Goal: Communication & Community: Answer question/provide support

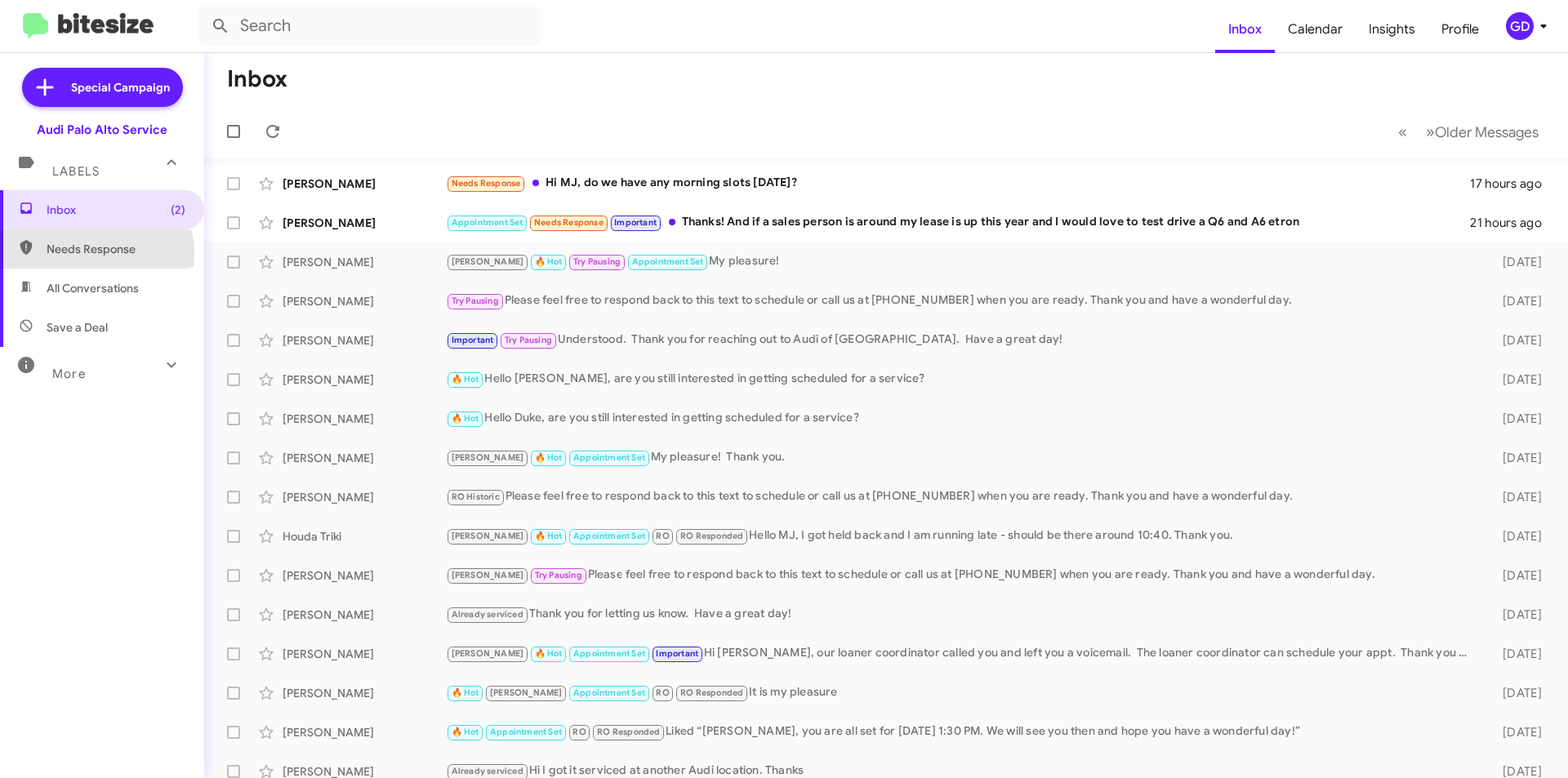
click at [81, 254] on span "Needs Response" at bounding box center [116, 248] width 139 height 16
type input "in:needs-response"
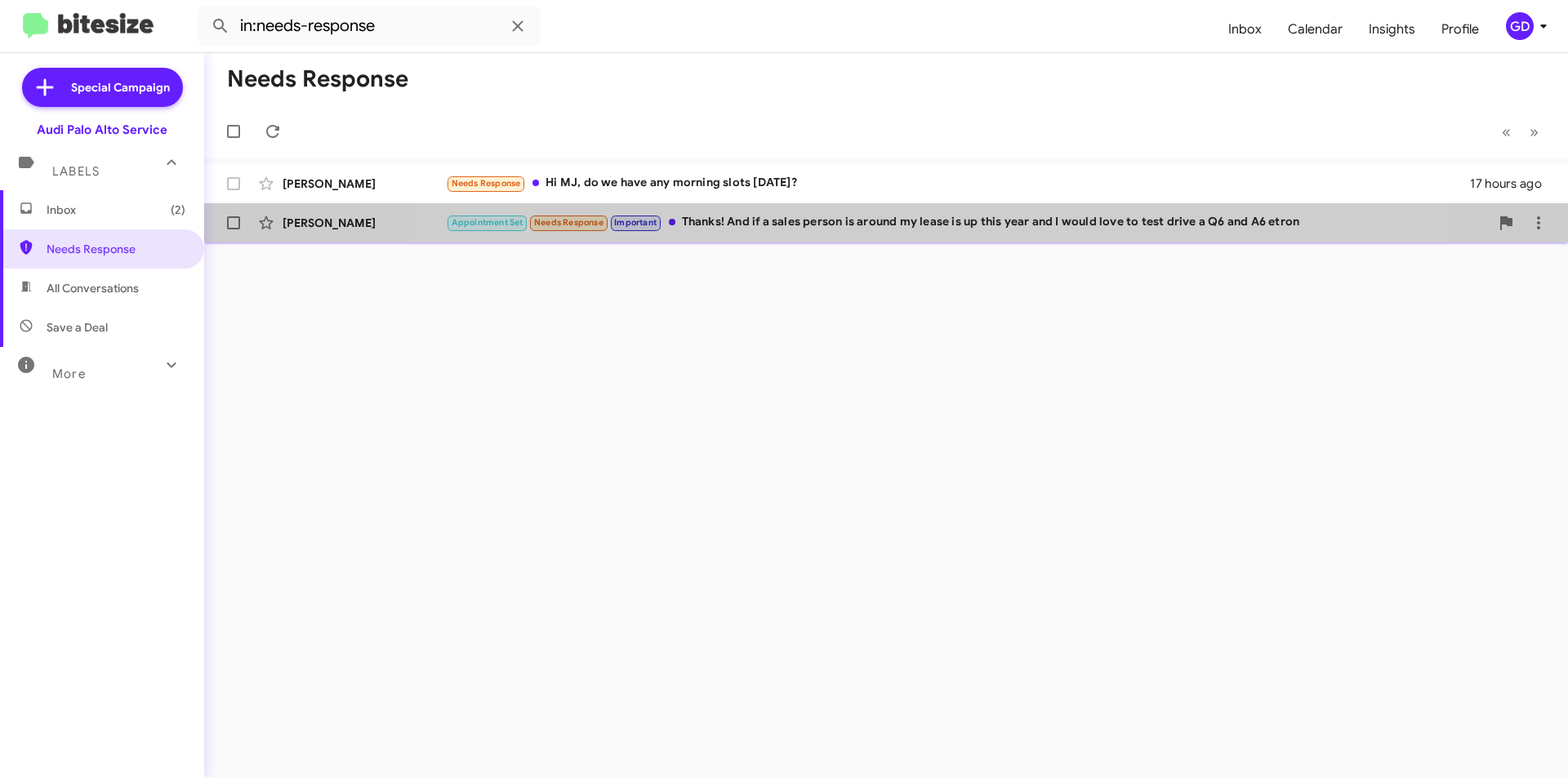
click at [889, 216] on div "Appointment Set Needs Response Important Thanks! And if a sales person is aroun…" at bounding box center [967, 223] width 1043 height 19
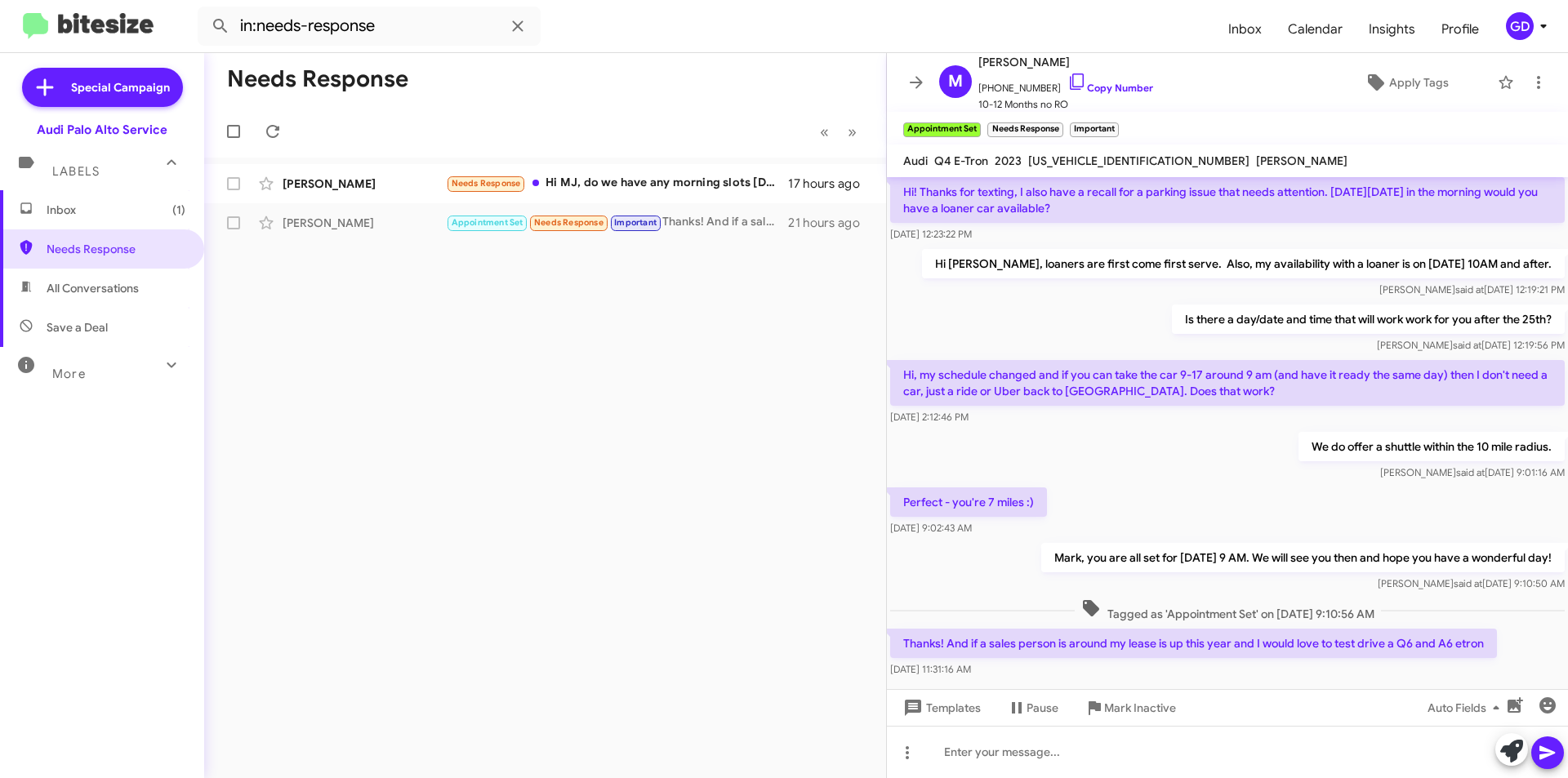
scroll to position [141, 0]
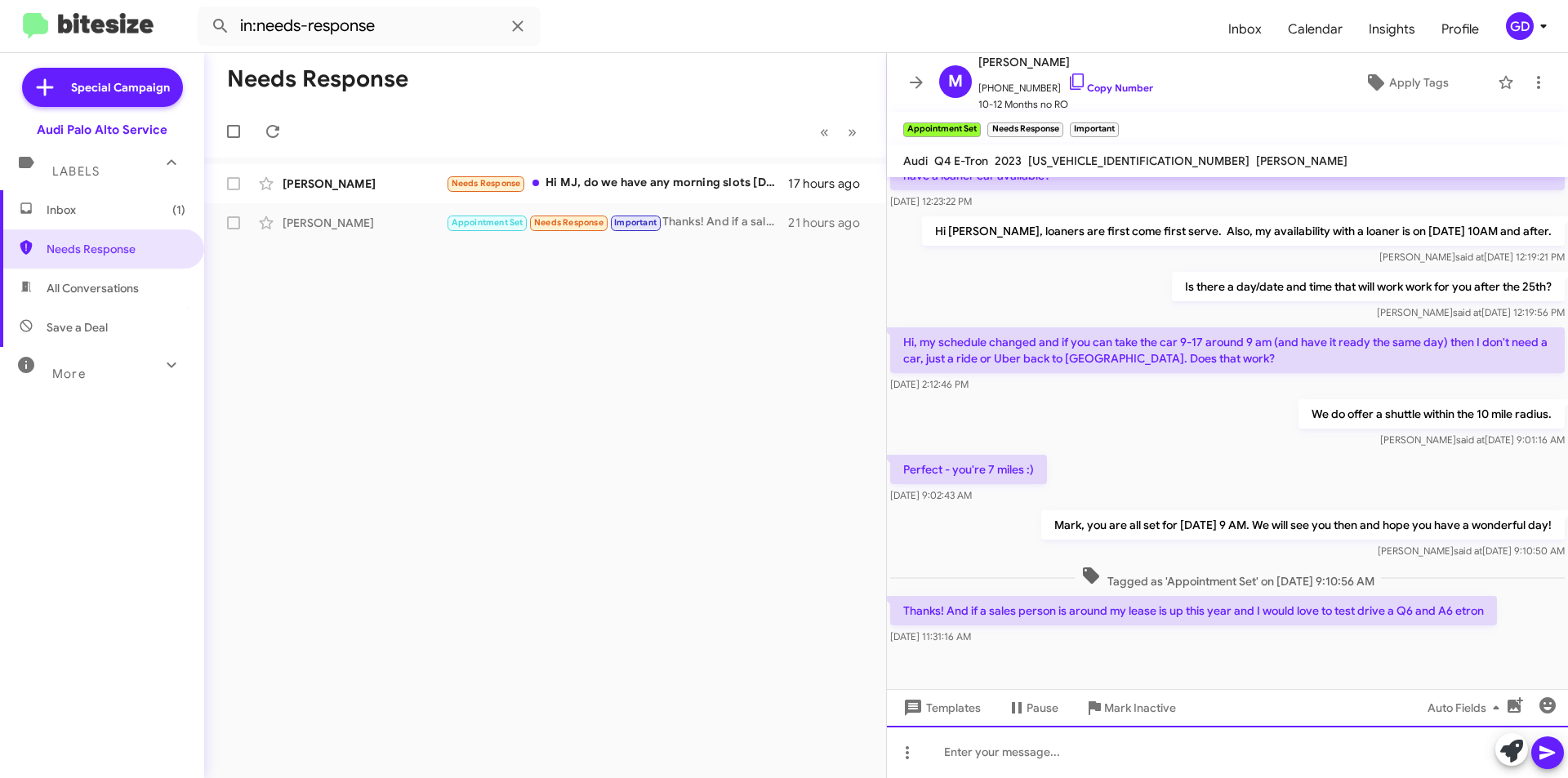
click at [982, 754] on div at bounding box center [1227, 751] width 681 height 52
click at [1157, 750] on div "I can have someone from the sales team schedule you for a test drive that same …" at bounding box center [1227, 751] width 681 height 52
click at [1458, 752] on div "I can have someone from the sales team reach out to schedule you for a test dri…" at bounding box center [1227, 751] width 681 height 52
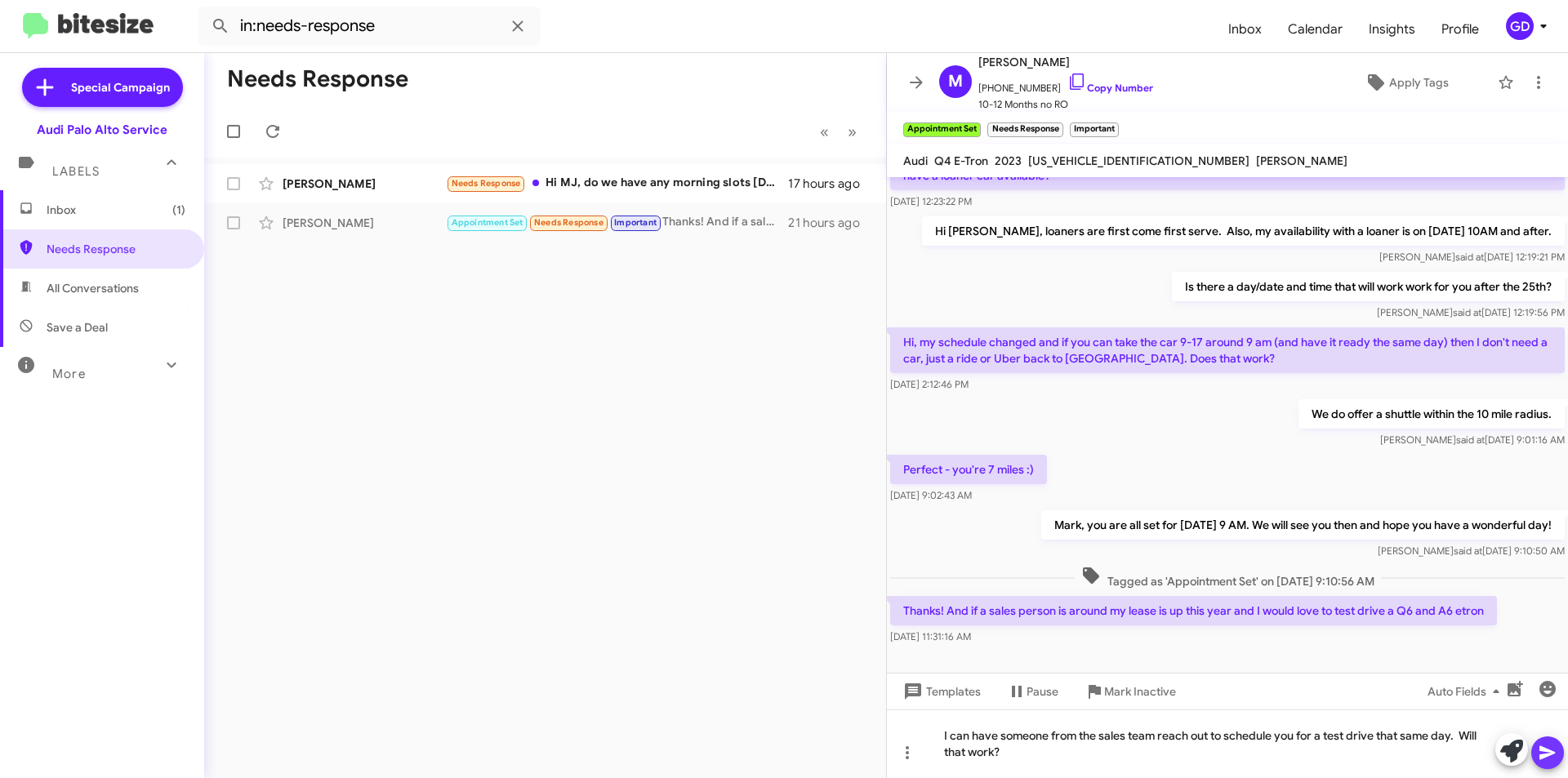
click at [1541, 755] on icon at bounding box center [1547, 752] width 15 height 14
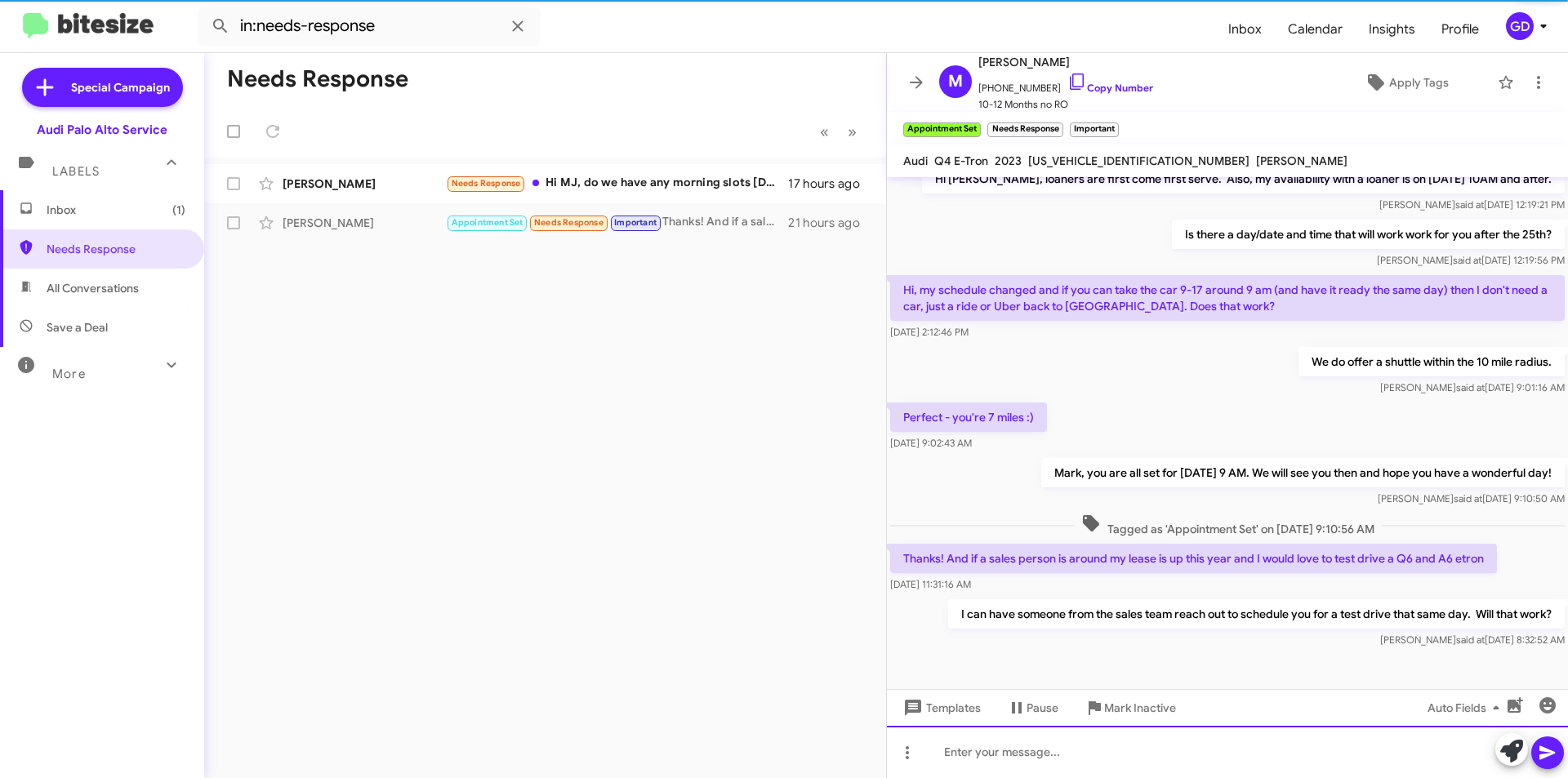
scroll to position [200, 0]
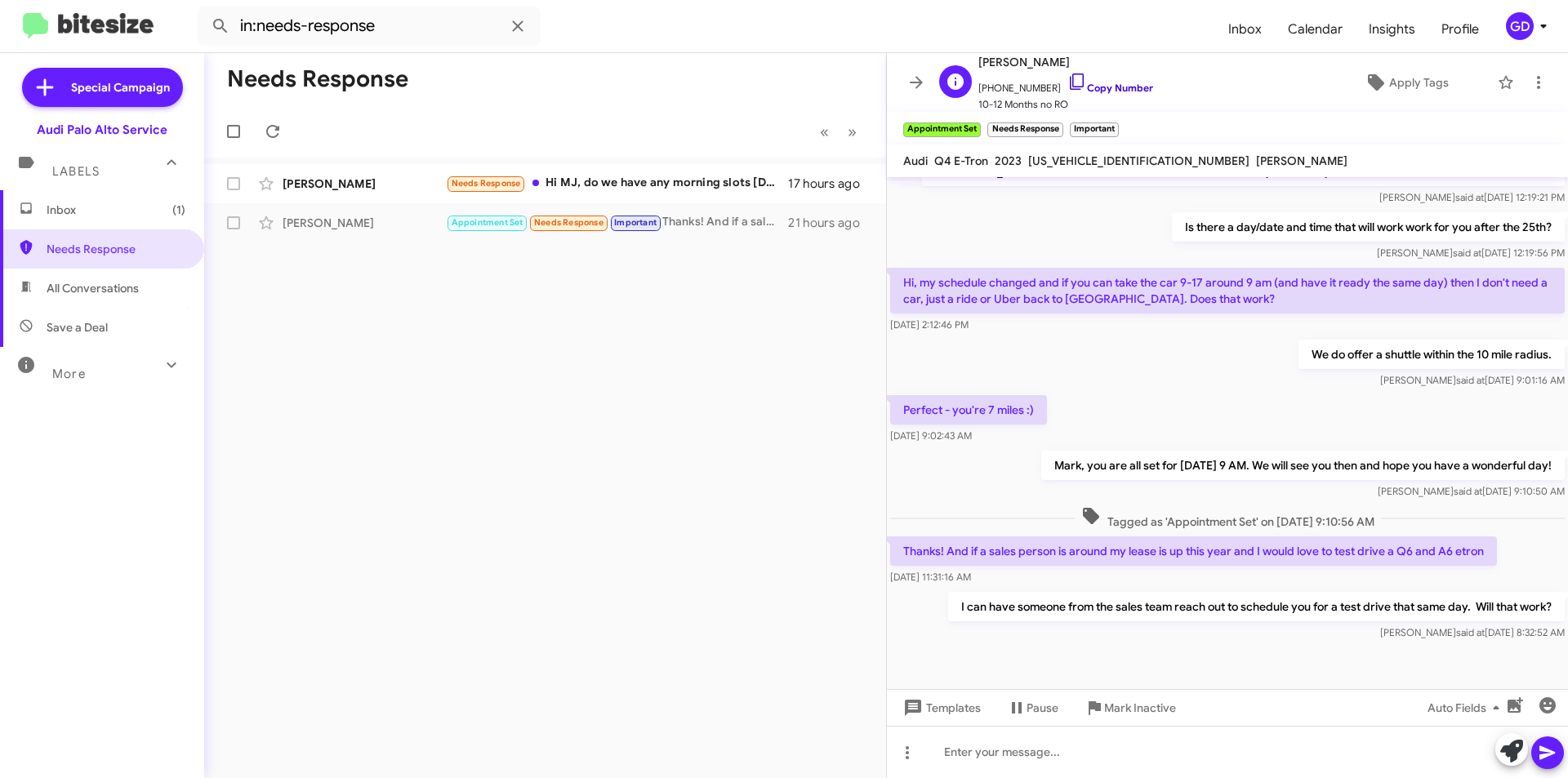
click at [1101, 88] on link "Copy Number" at bounding box center [1110, 88] width 85 height 12
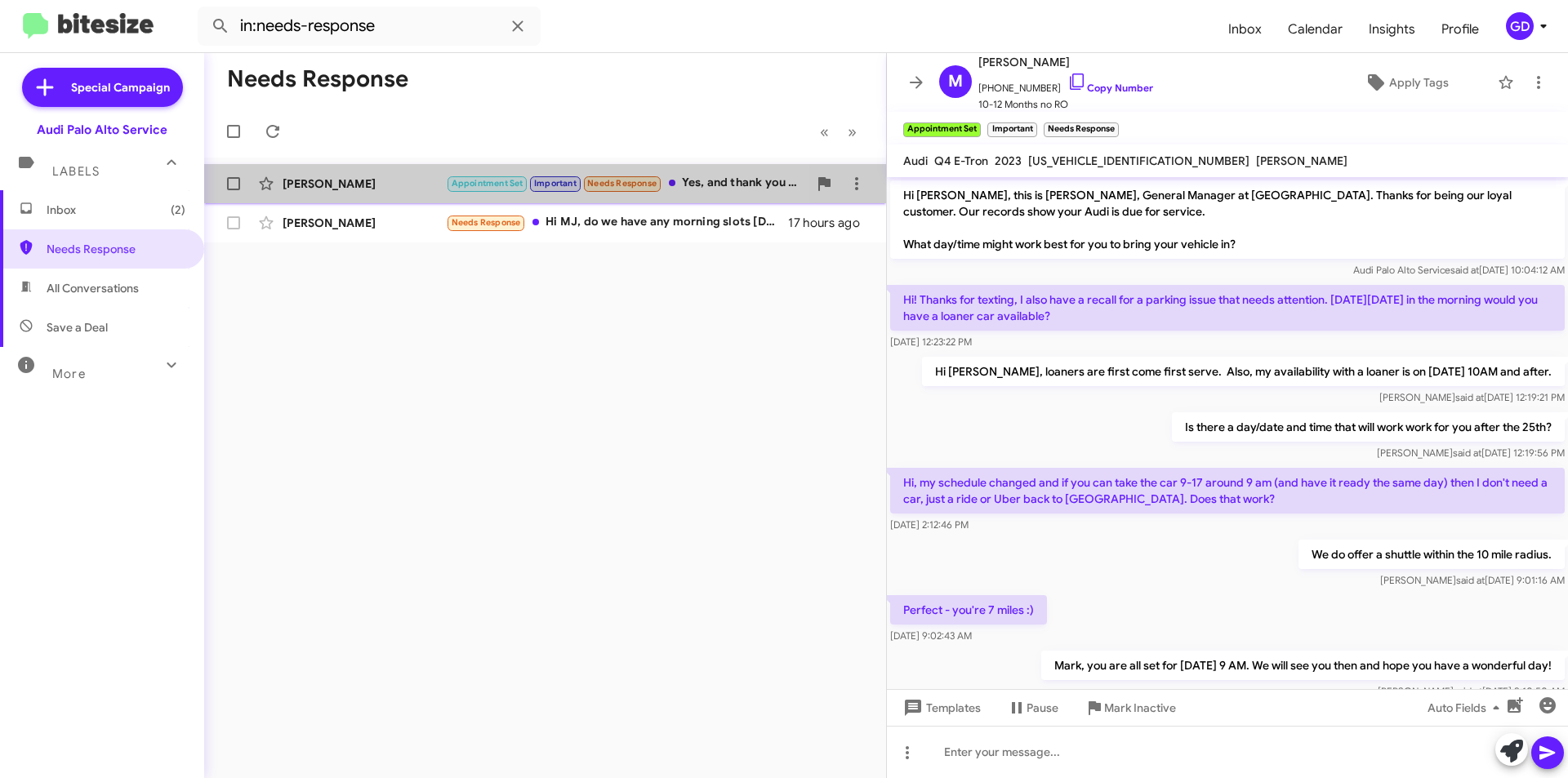
click at [329, 179] on div "[PERSON_NAME]" at bounding box center [364, 183] width 163 height 16
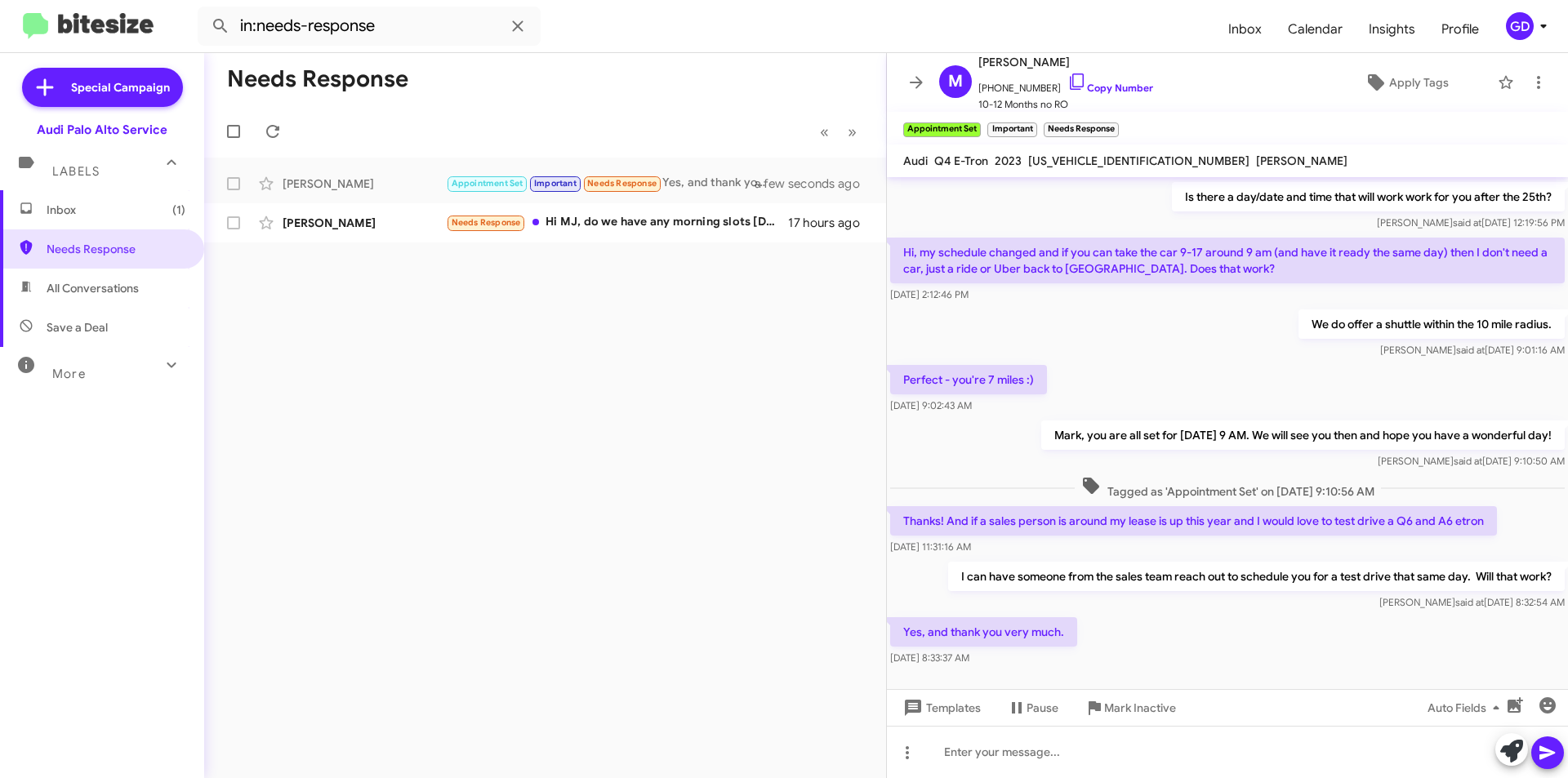
scroll to position [259, 0]
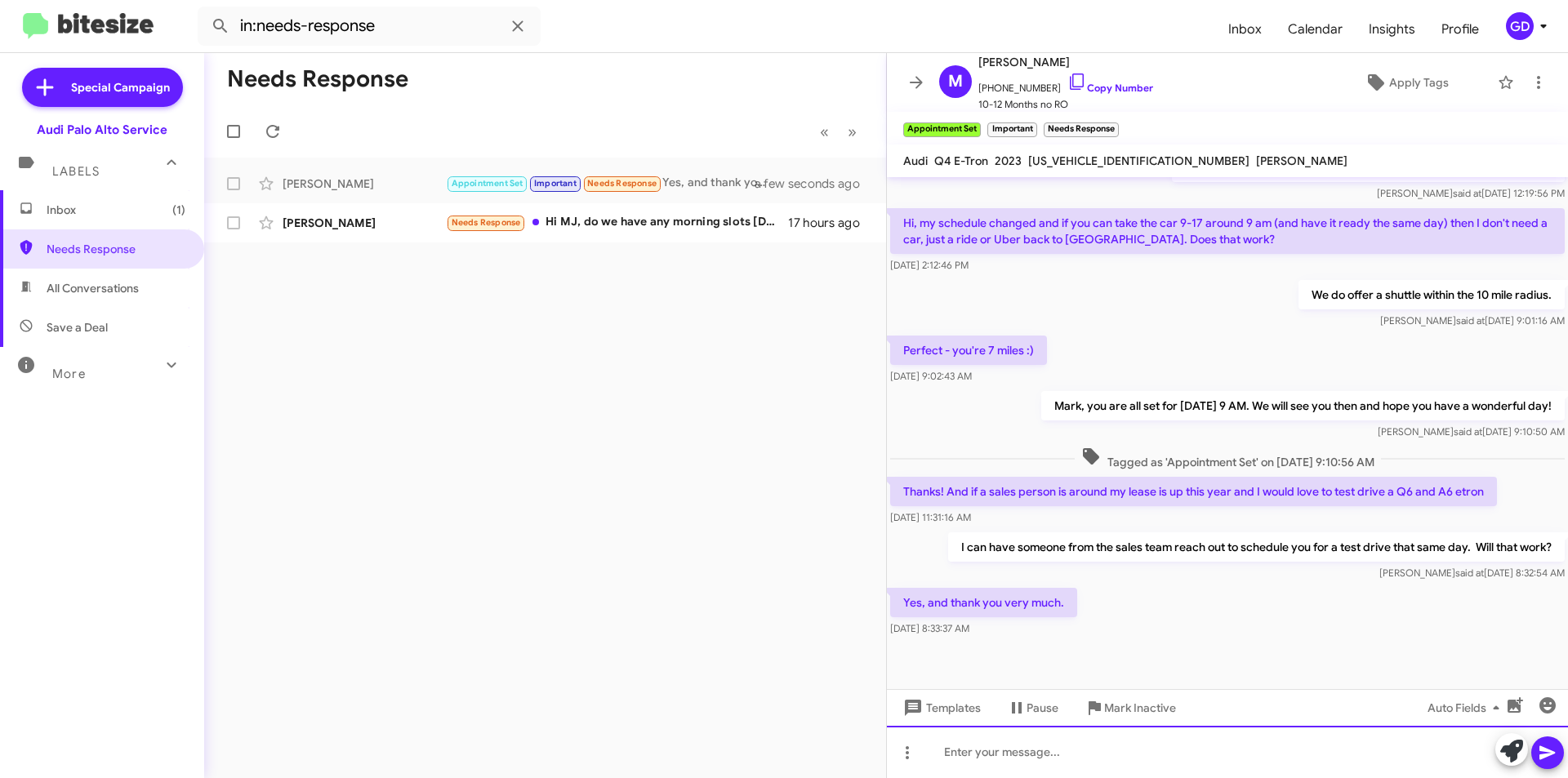
click at [983, 758] on div at bounding box center [1227, 751] width 681 height 52
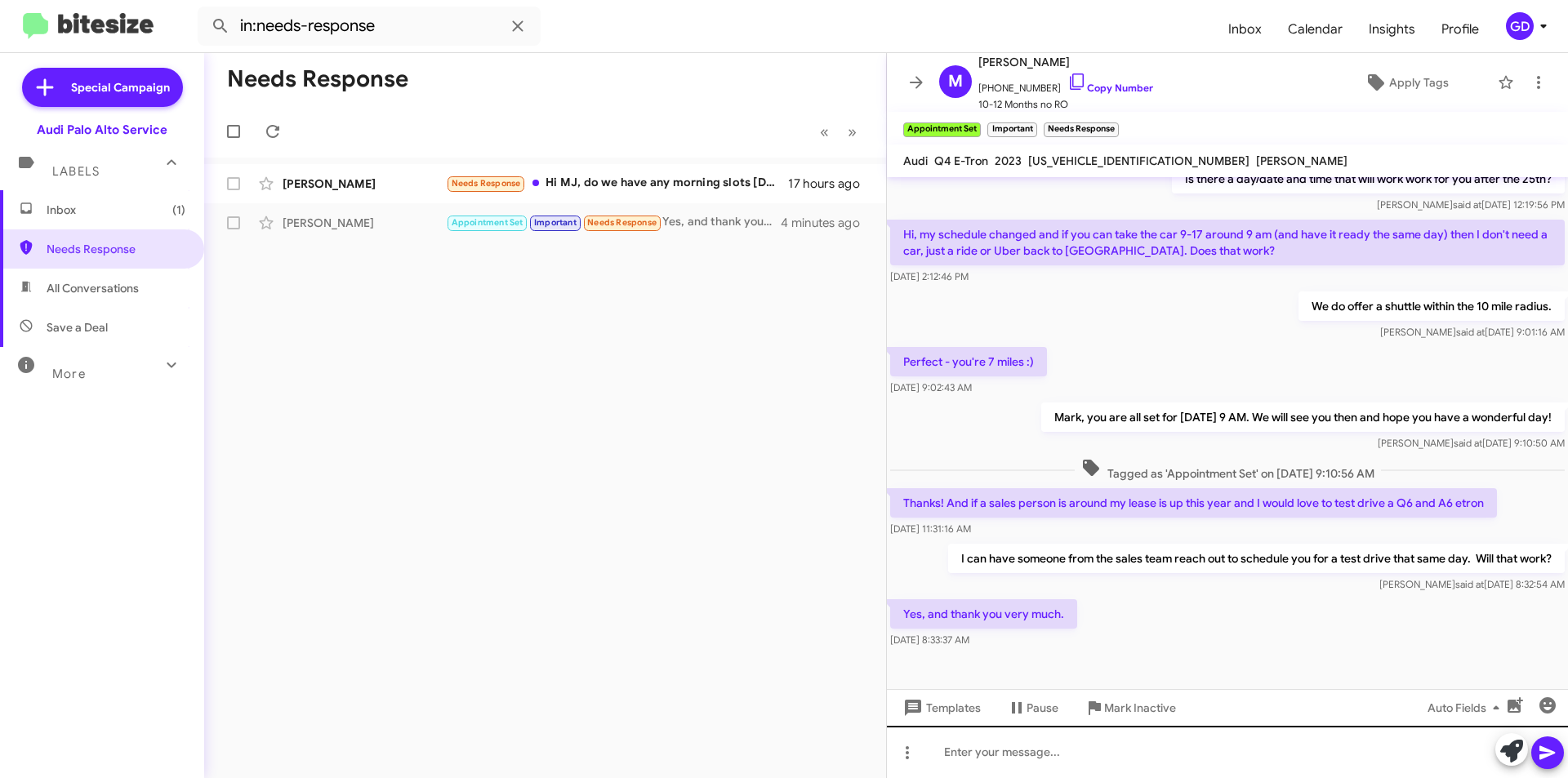
scroll to position [259, 0]
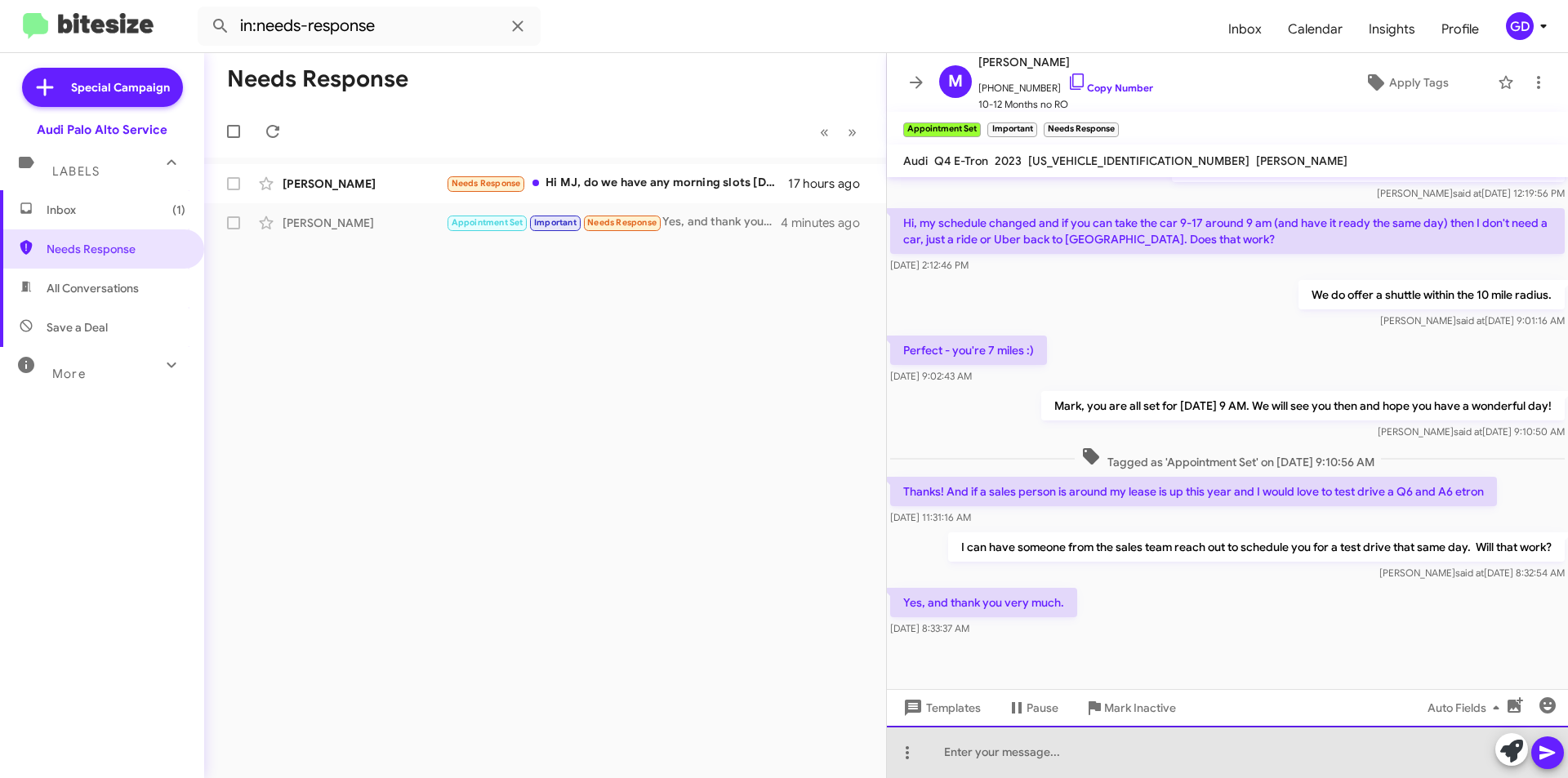
click at [990, 751] on div at bounding box center [1227, 751] width 681 height 52
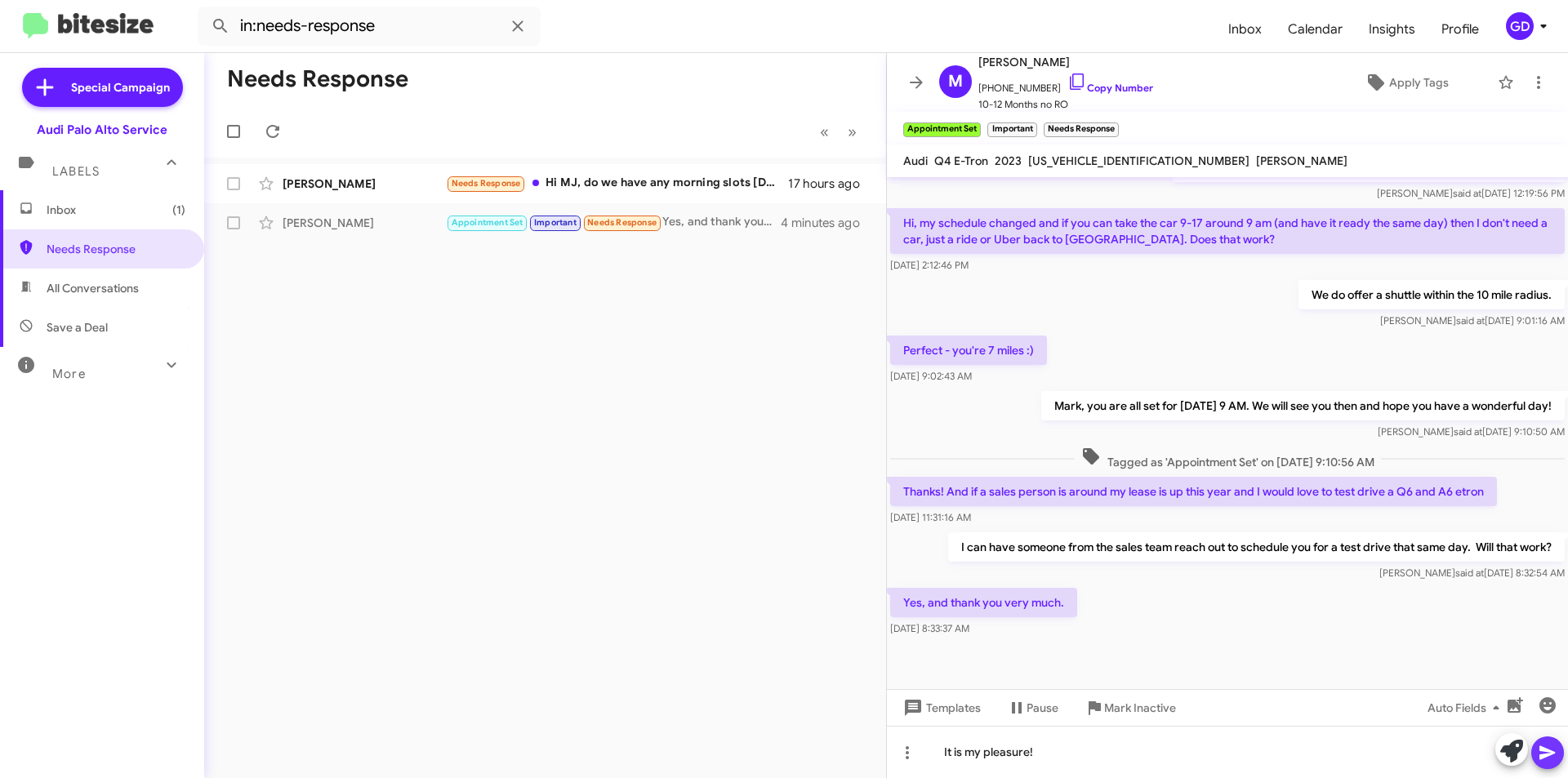
click at [1546, 758] on icon at bounding box center [1547, 752] width 20 height 20
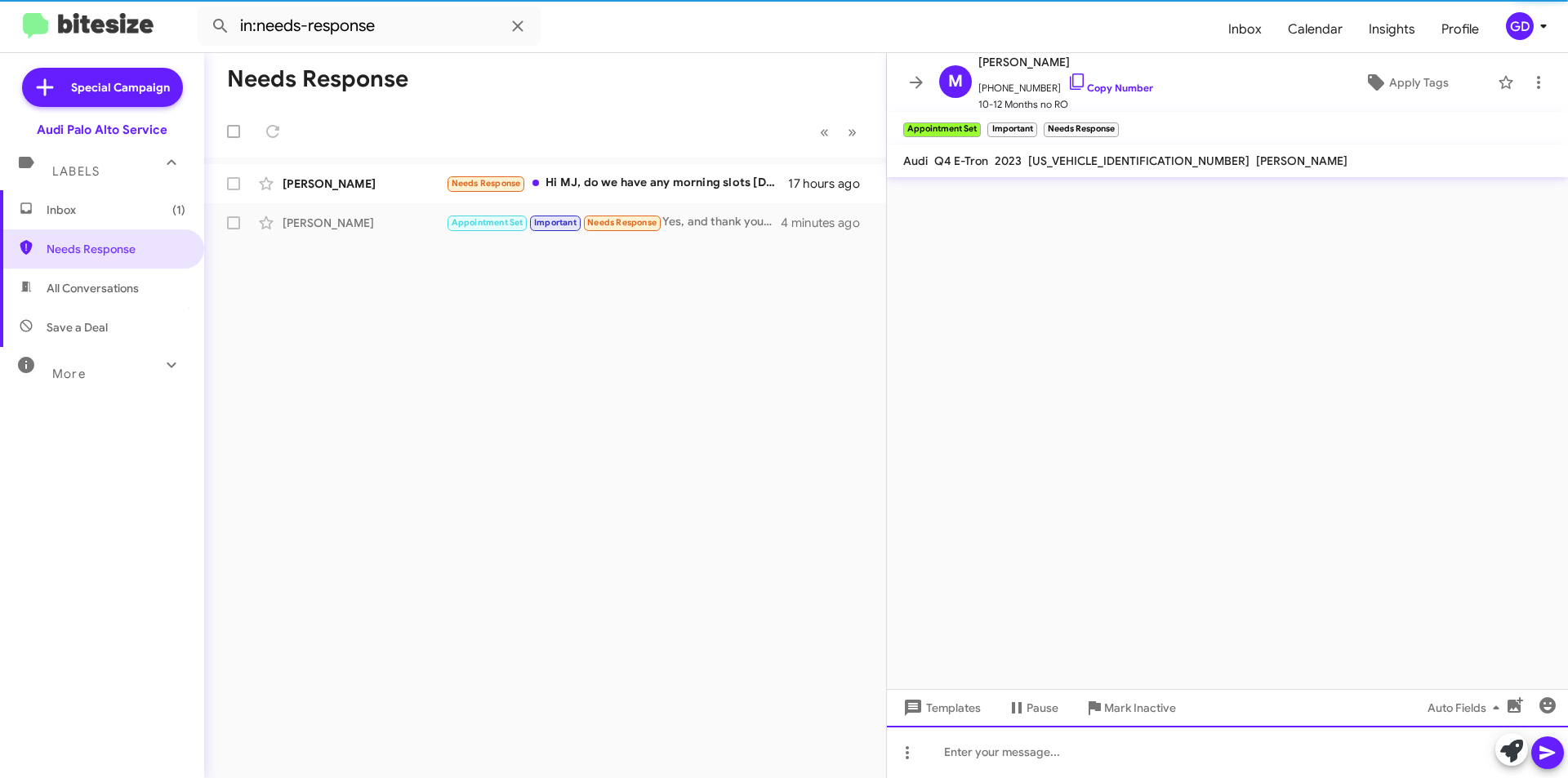
scroll to position [0, 0]
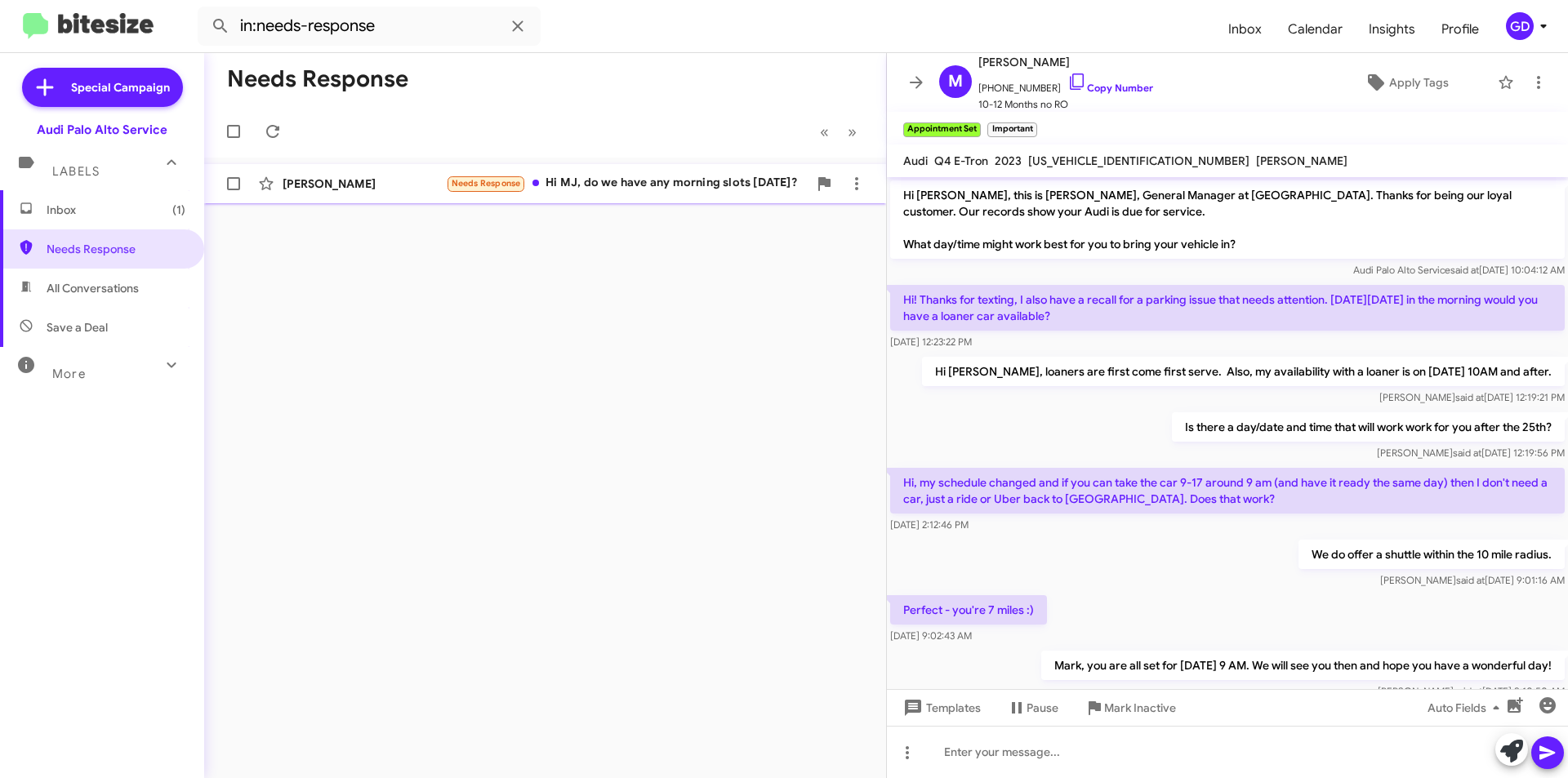
click at [324, 186] on div "[PERSON_NAME]" at bounding box center [364, 183] width 163 height 16
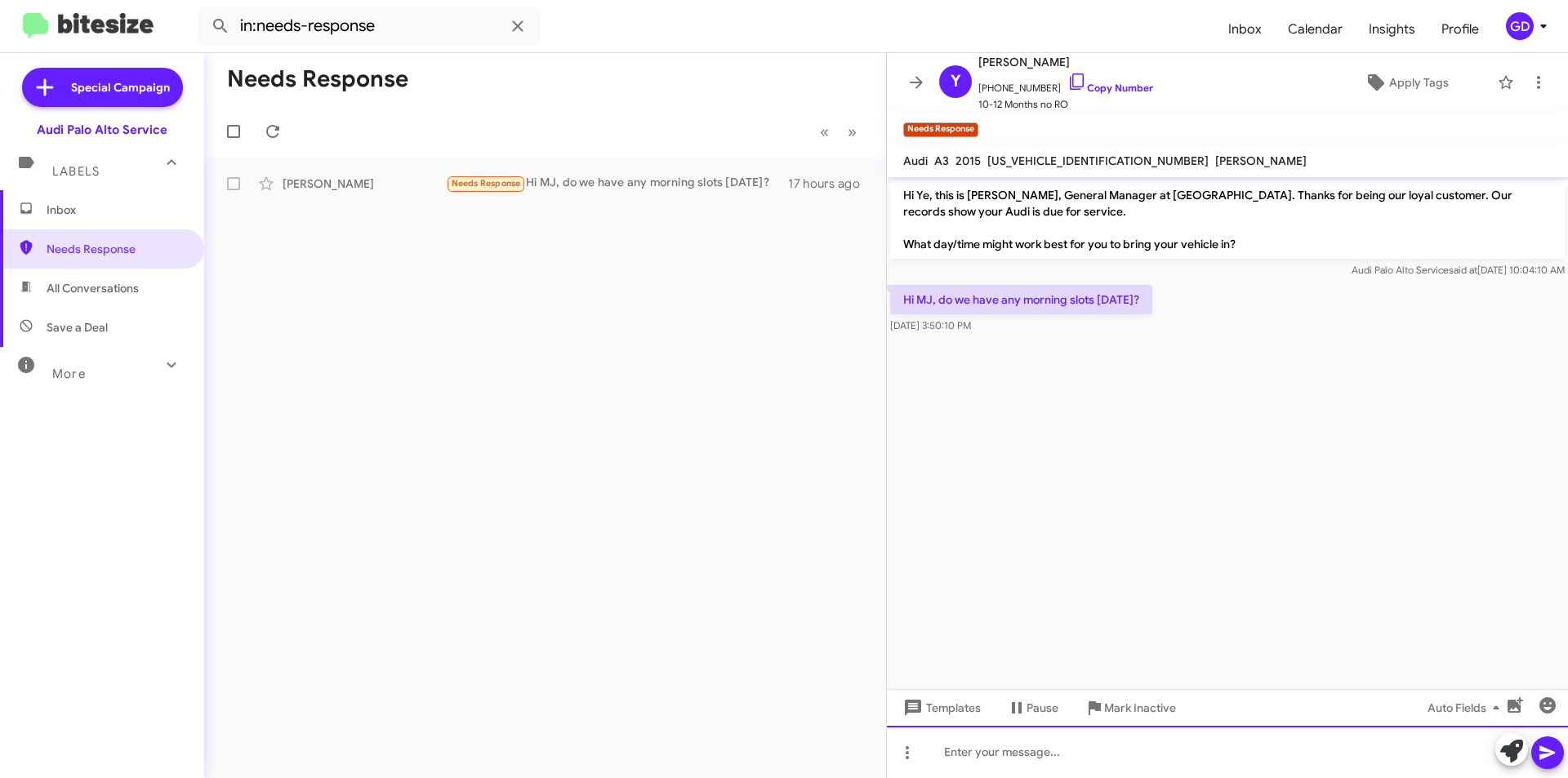
click at [980, 748] on div at bounding box center [1227, 751] width 681 height 52
click at [1553, 753] on icon at bounding box center [1547, 752] width 15 height 14
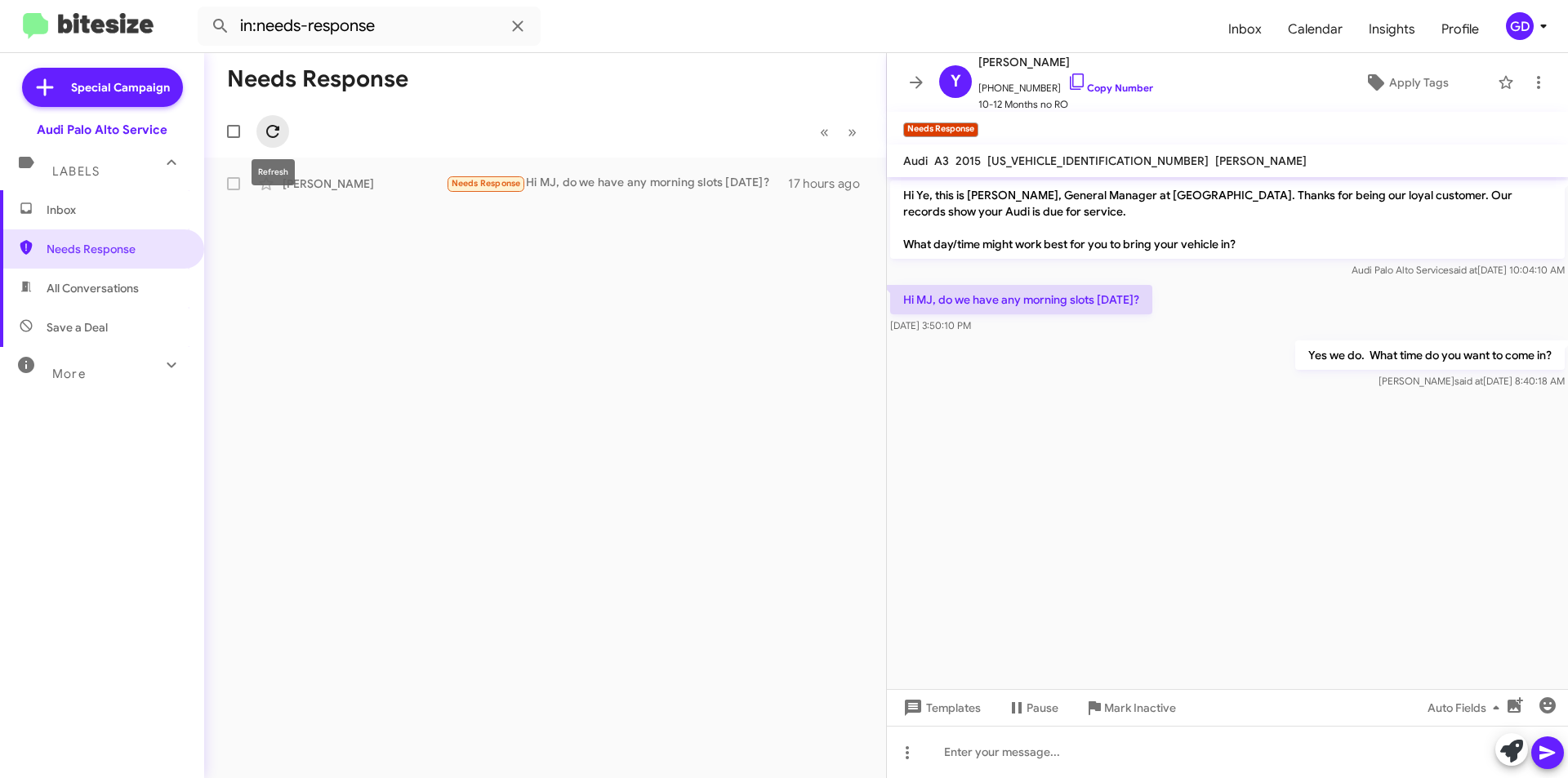
click at [270, 129] on icon at bounding box center [272, 131] width 20 height 20
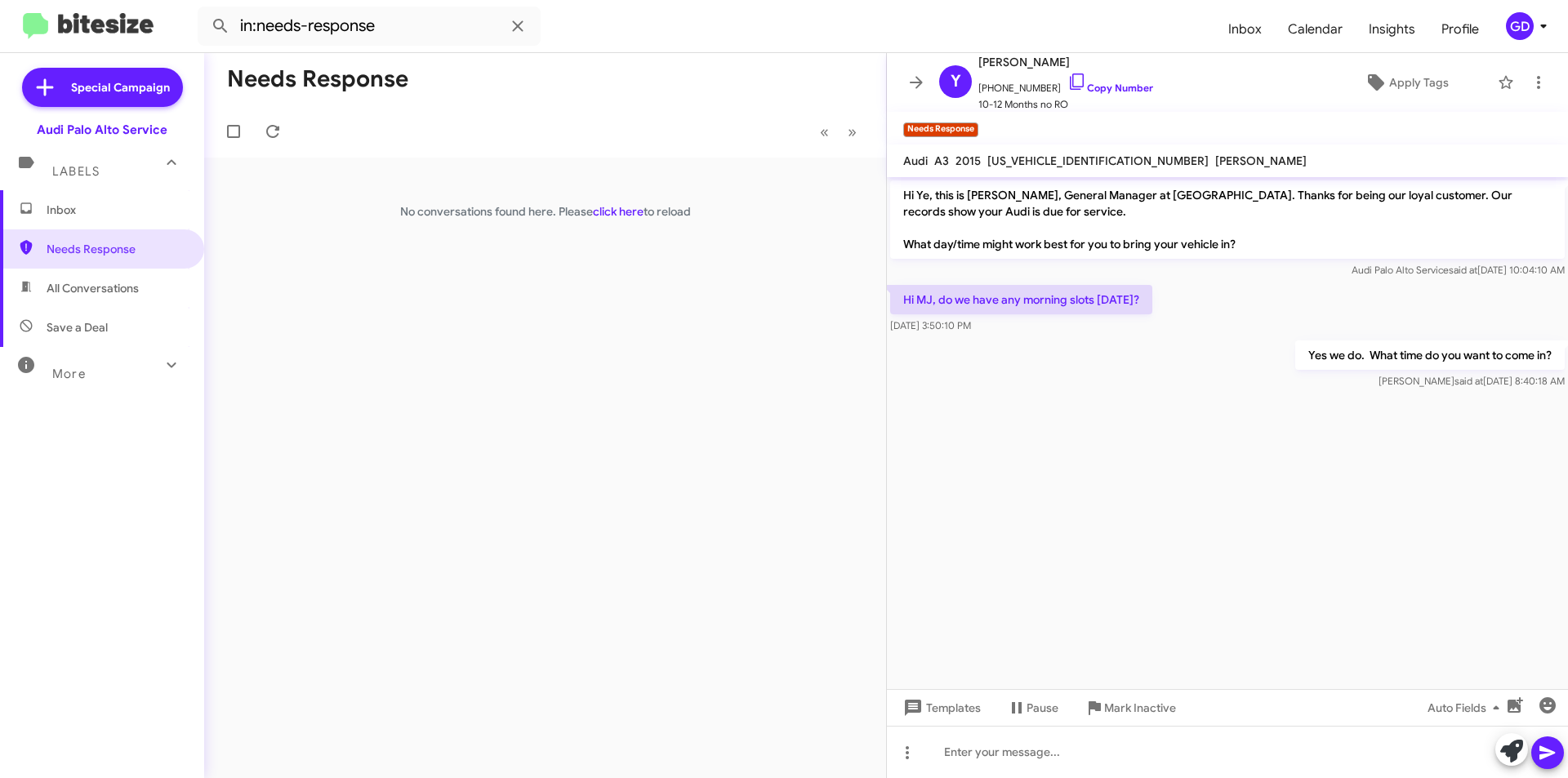
click at [61, 204] on span "Inbox" at bounding box center [116, 209] width 139 height 16
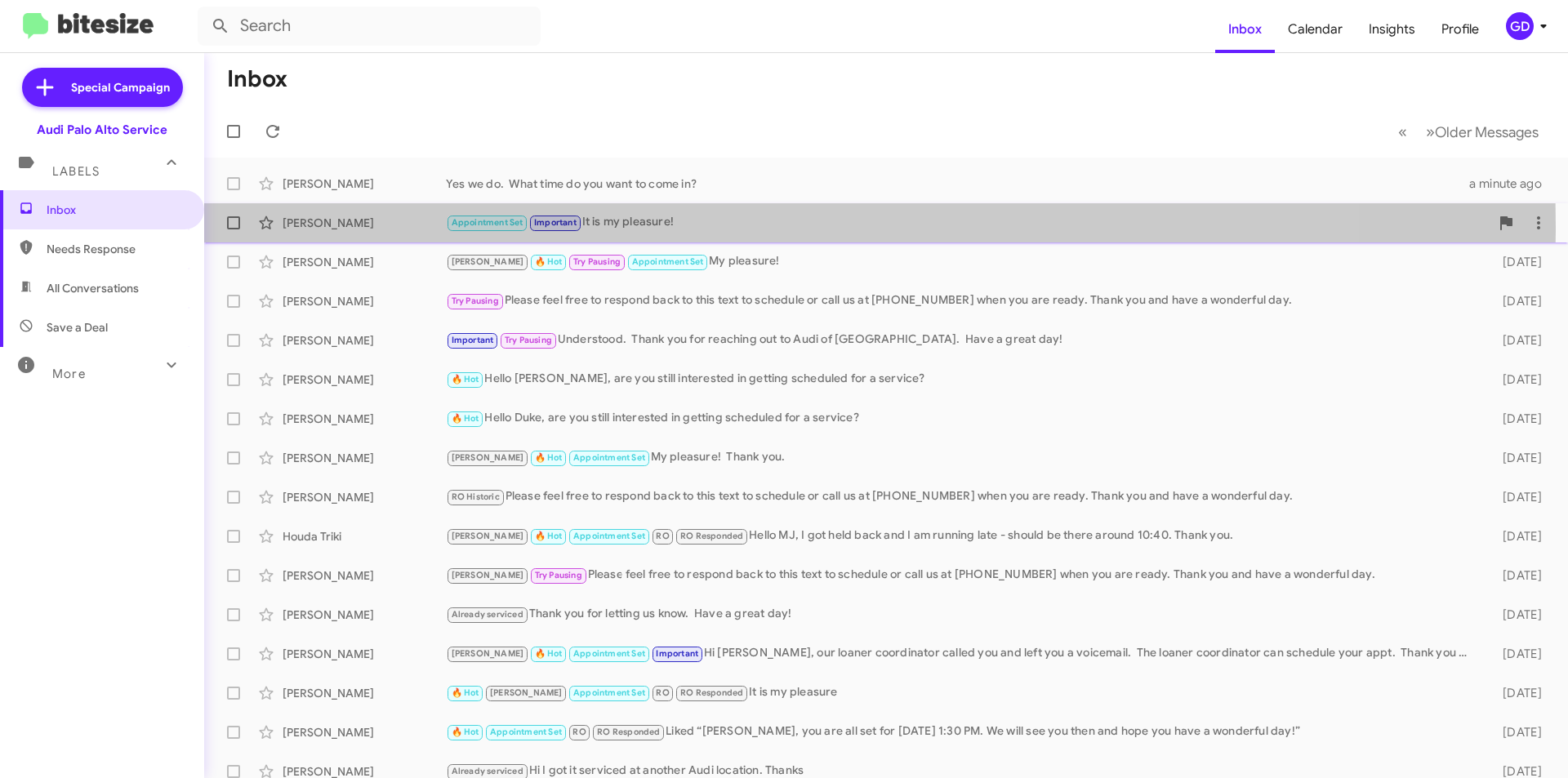
click at [316, 226] on div "[PERSON_NAME]" at bounding box center [364, 223] width 163 height 16
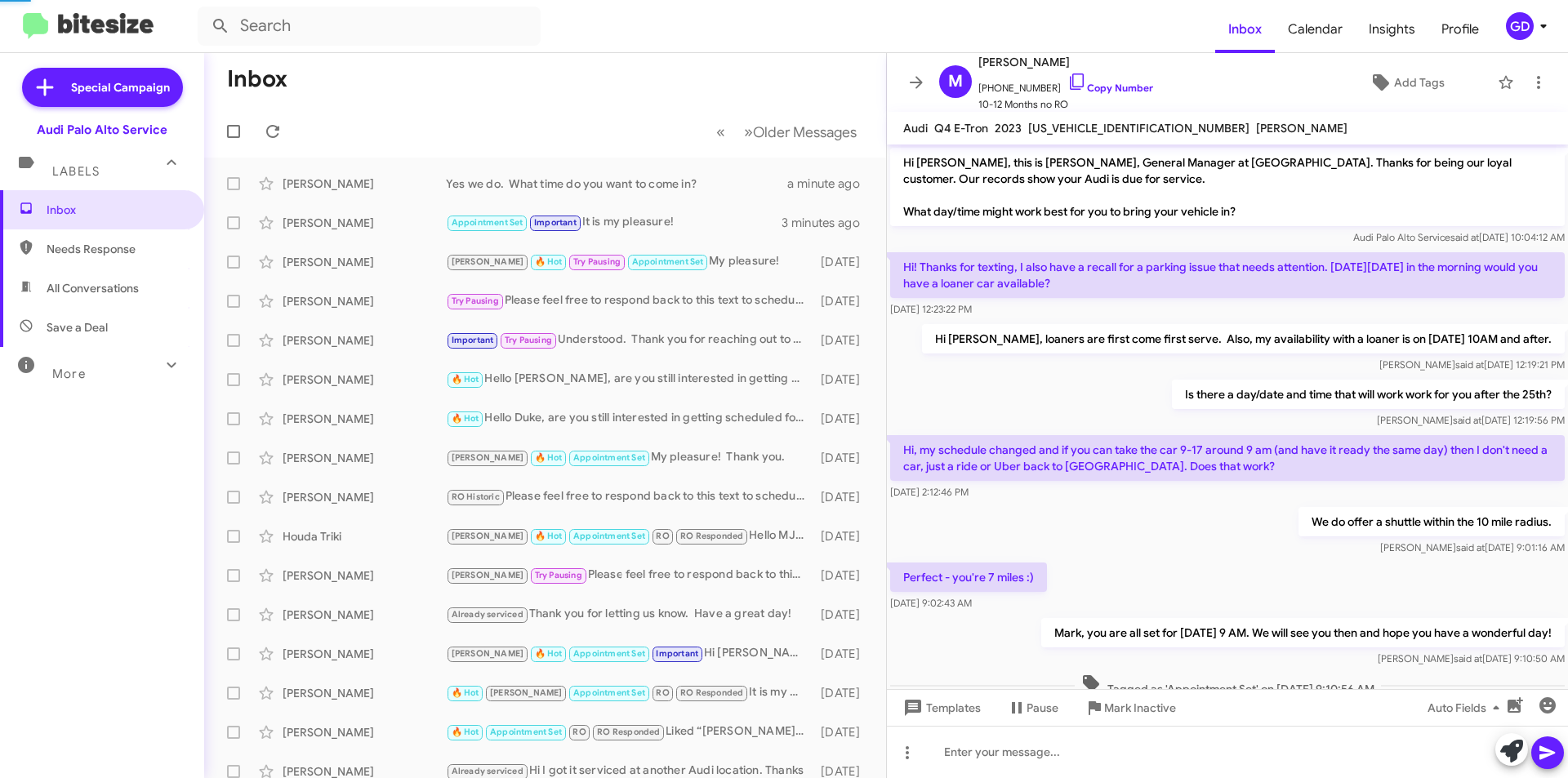
scroll to position [287, 0]
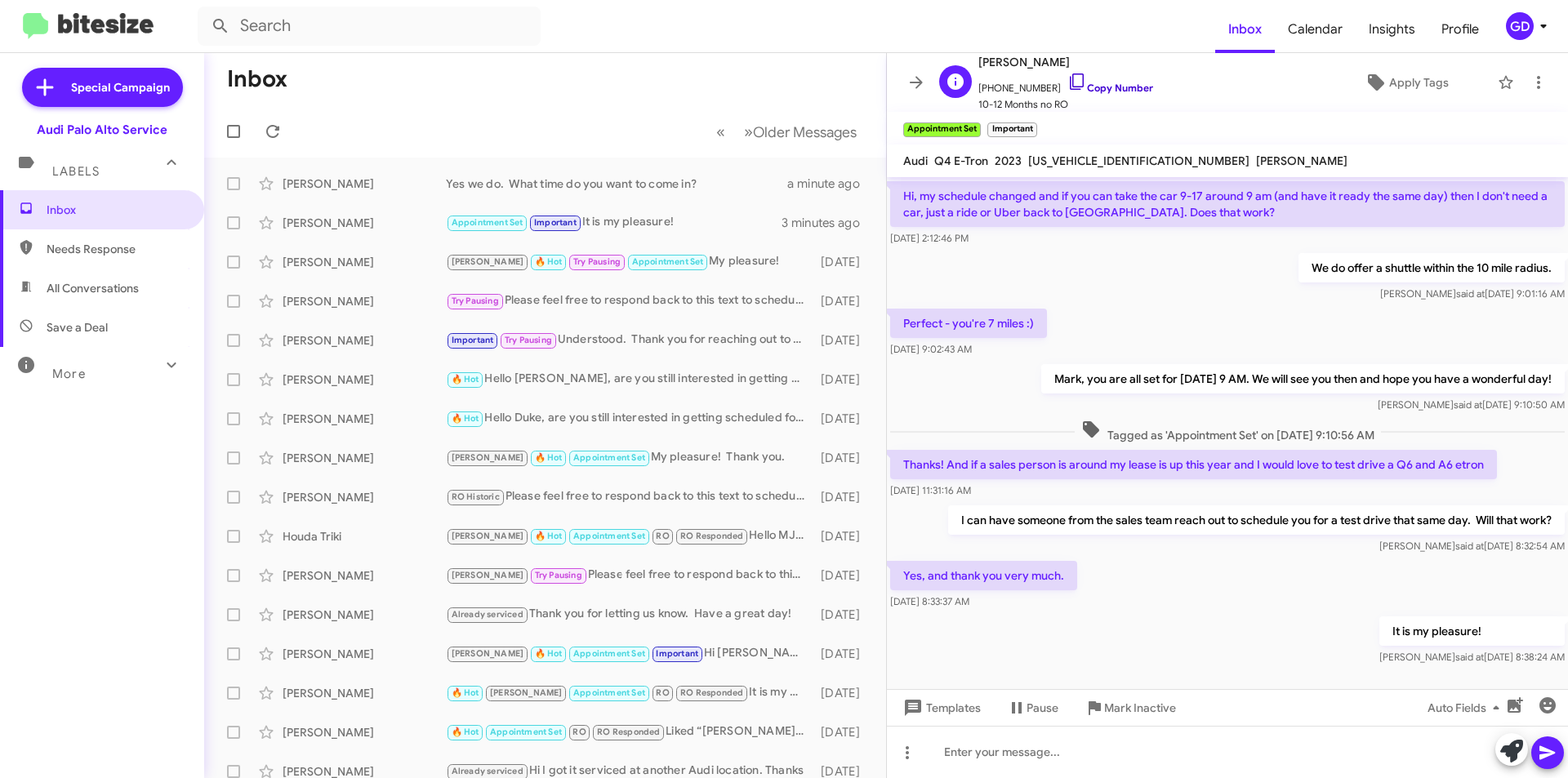
click at [1095, 88] on link "Copy Number" at bounding box center [1110, 88] width 85 height 12
click at [304, 183] on div "[PERSON_NAME]" at bounding box center [364, 183] width 163 height 16
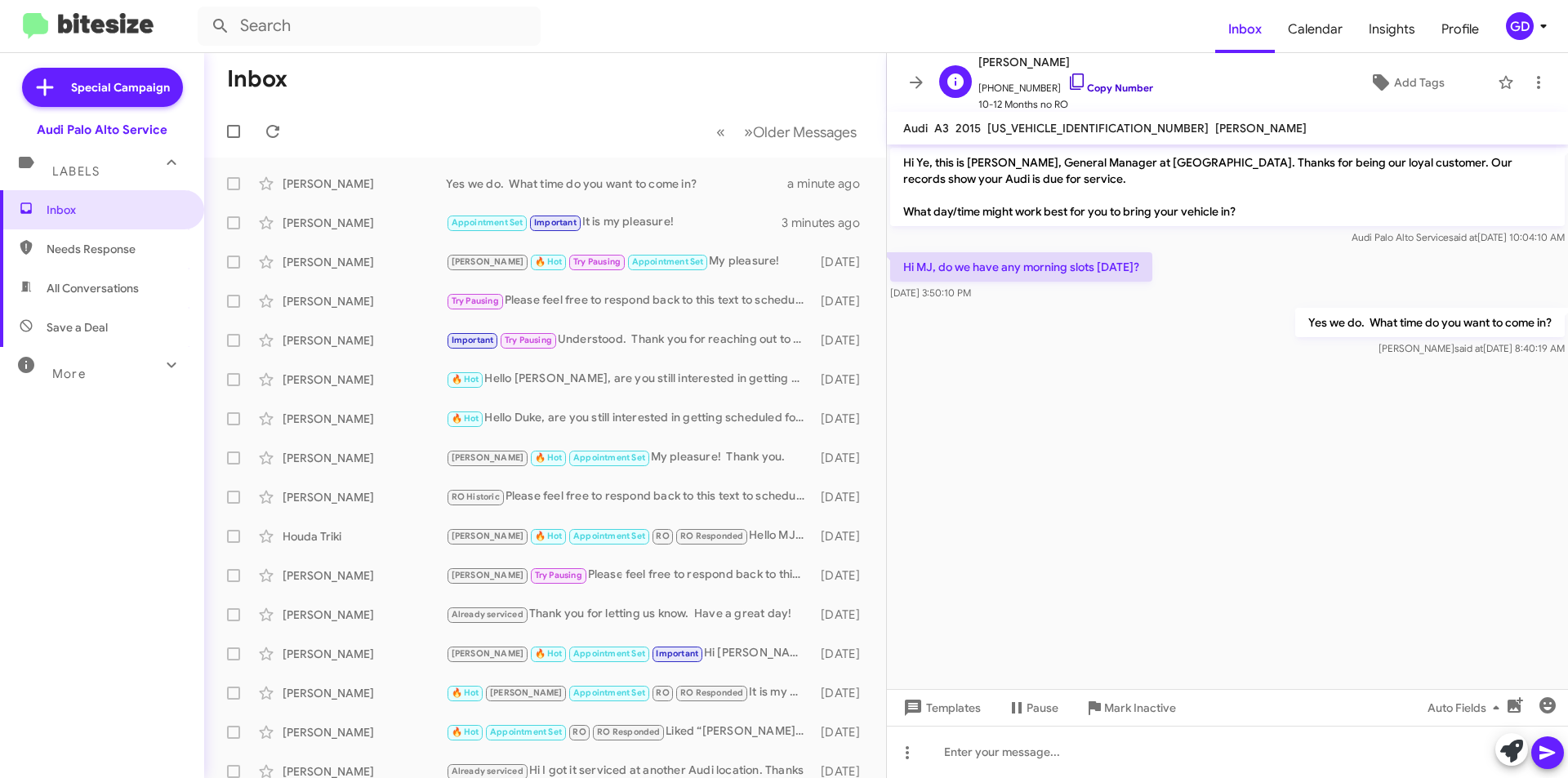
click at [1096, 85] on link "Copy Number" at bounding box center [1110, 88] width 85 height 12
click at [111, 256] on span "Needs Response" at bounding box center [116, 248] width 139 height 16
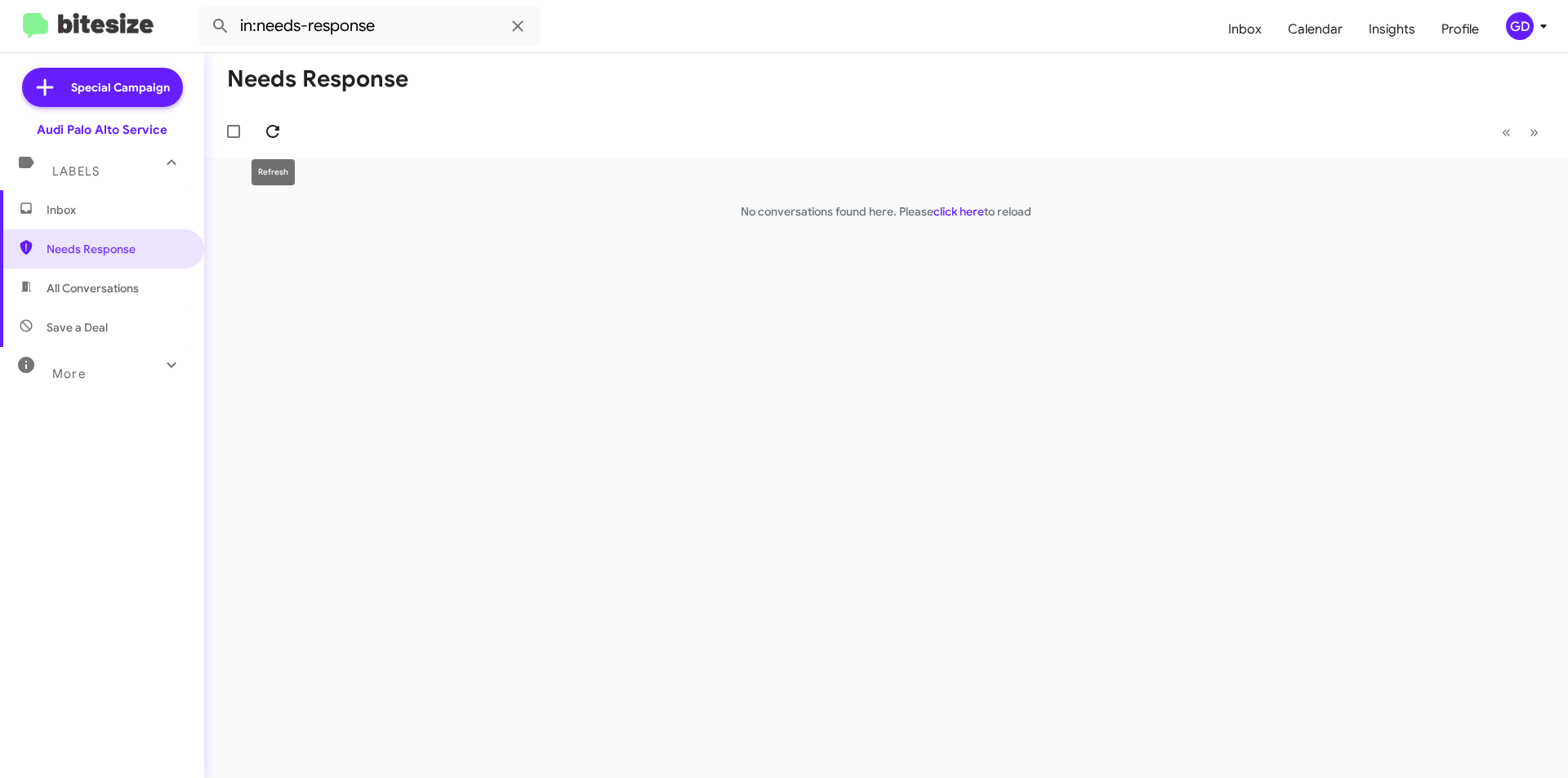
click at [276, 133] on icon at bounding box center [272, 131] width 20 height 20
click at [79, 328] on span "Save a Deal" at bounding box center [78, 327] width 61 height 16
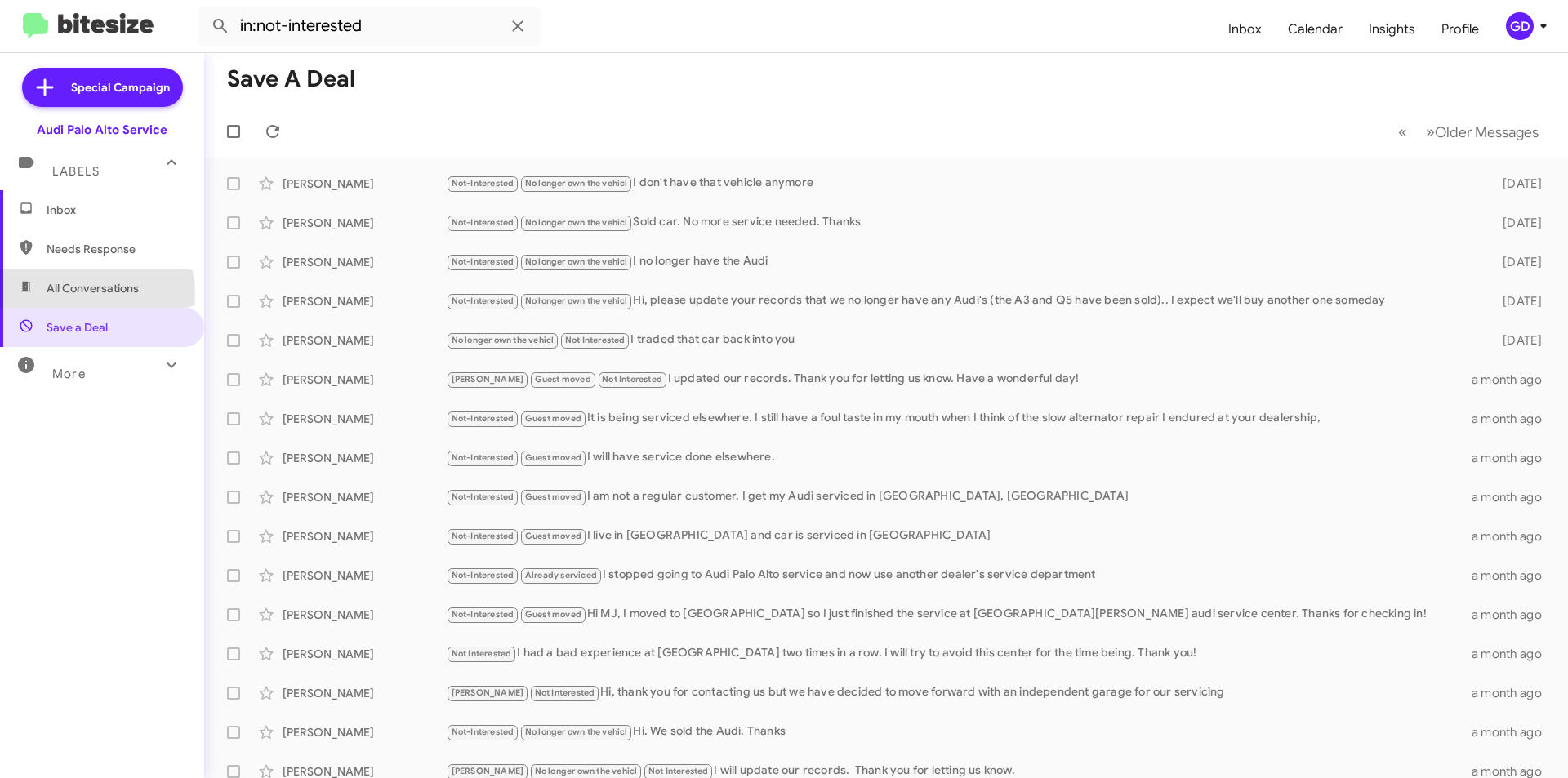
click at [85, 294] on span "All Conversations" at bounding box center [93, 287] width 92 height 16
type input "in:all-conversations"
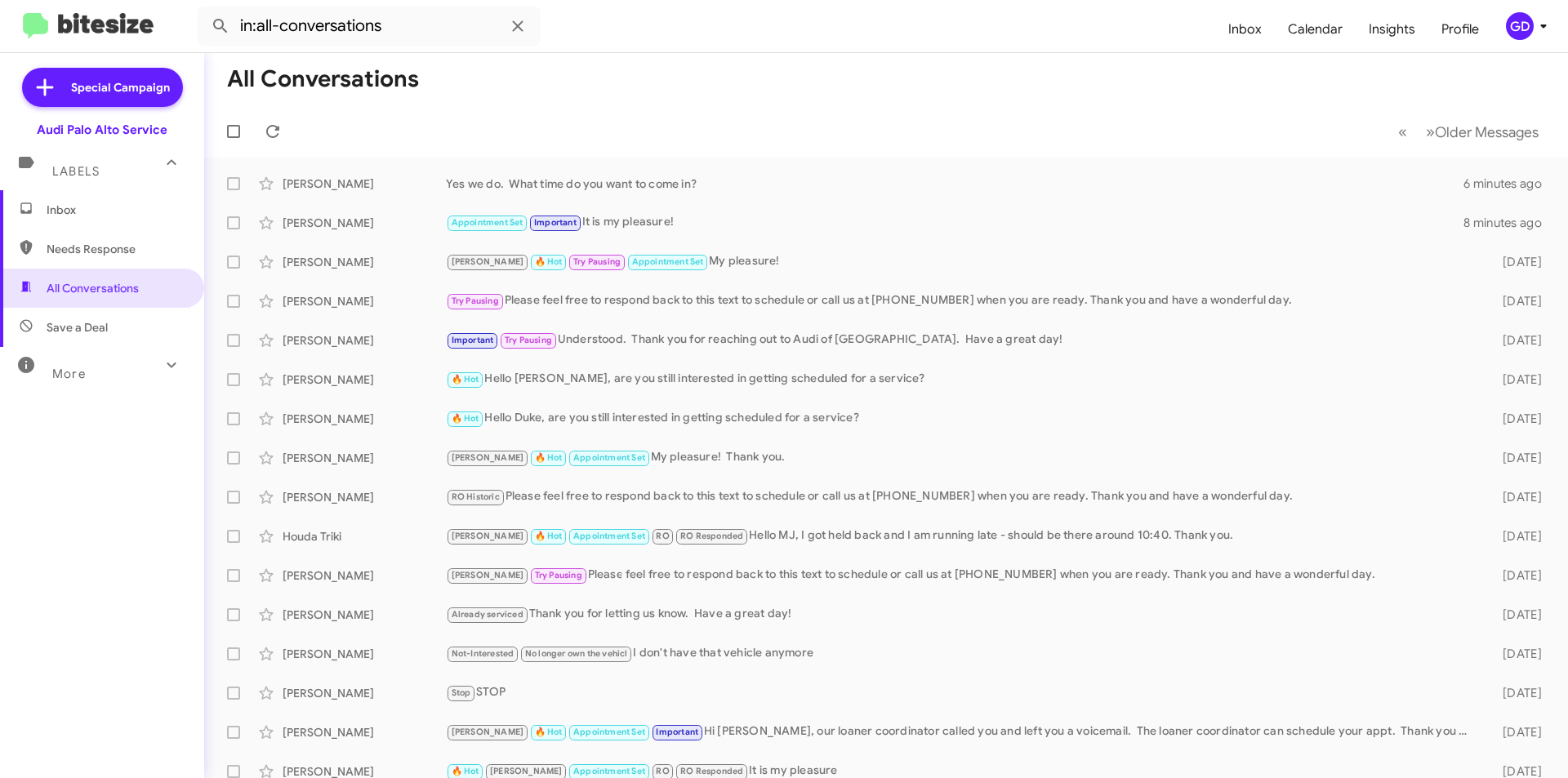
click at [68, 213] on span "Inbox" at bounding box center [116, 209] width 139 height 16
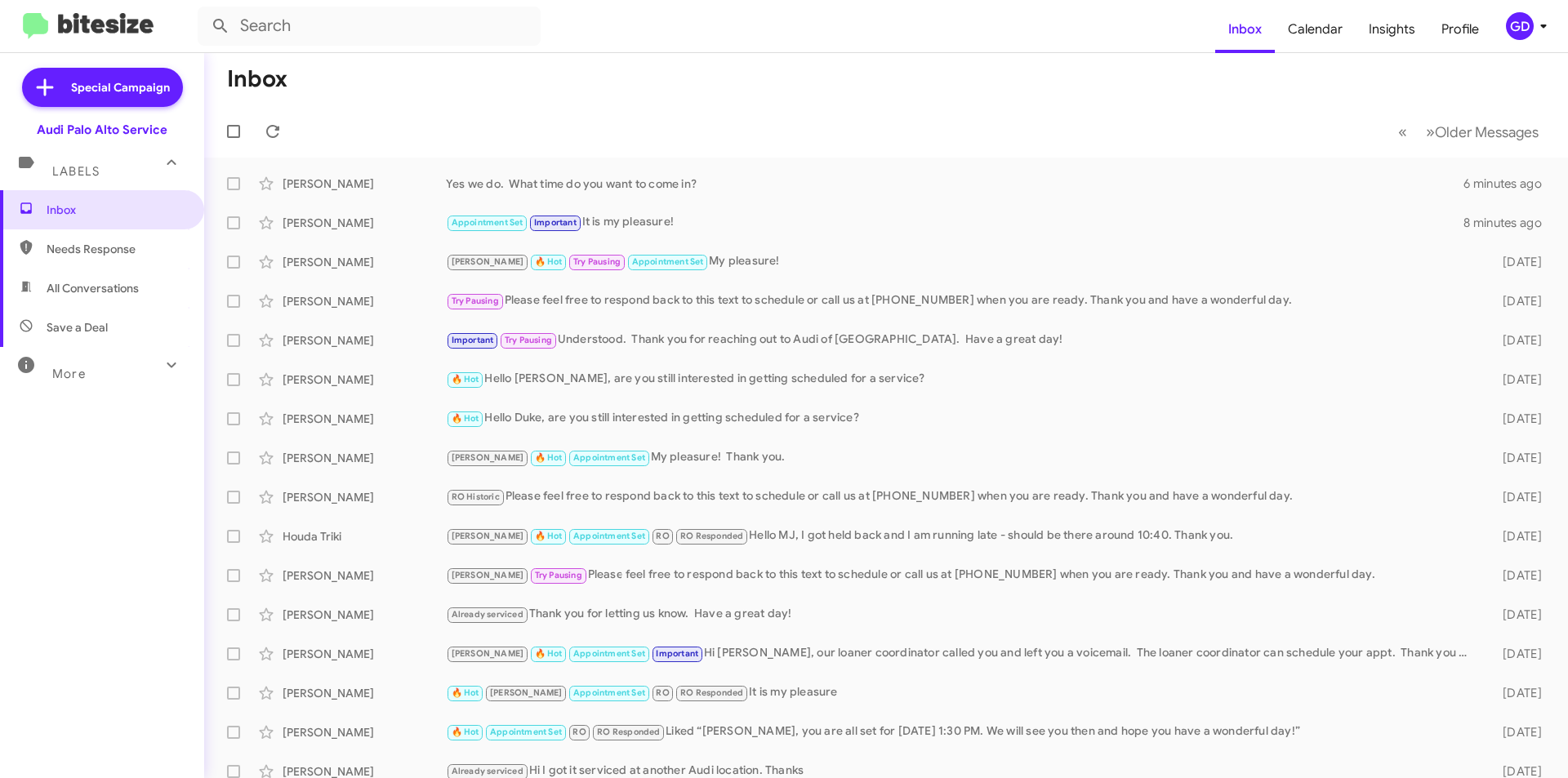
click at [64, 252] on span "Needs Response" at bounding box center [116, 248] width 139 height 16
type input "in:needs-response"
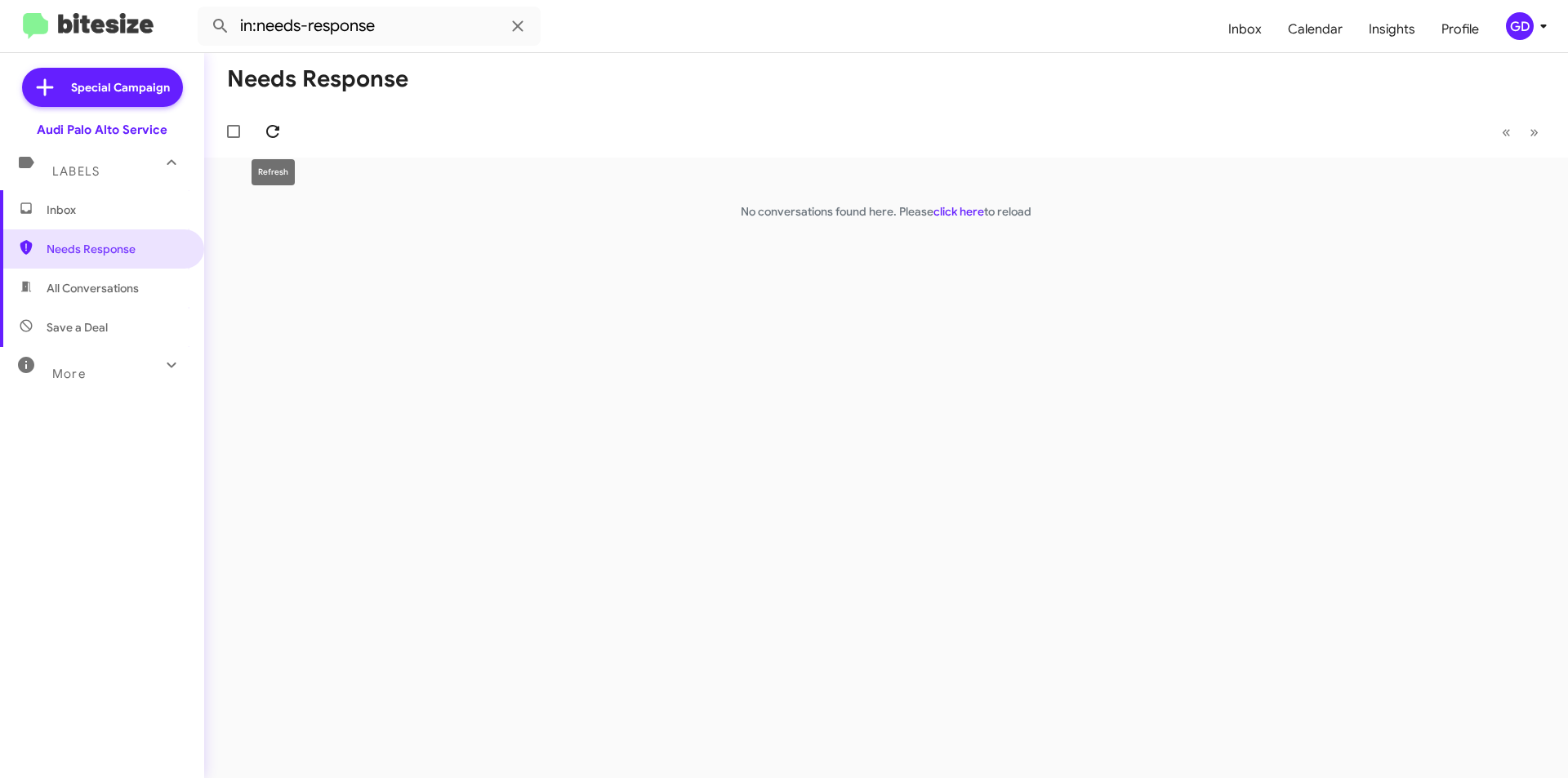
click at [272, 134] on icon at bounding box center [272, 131] width 20 height 20
click at [258, 131] on span at bounding box center [272, 131] width 32 height 20
